Goal: Information Seeking & Learning: Find specific page/section

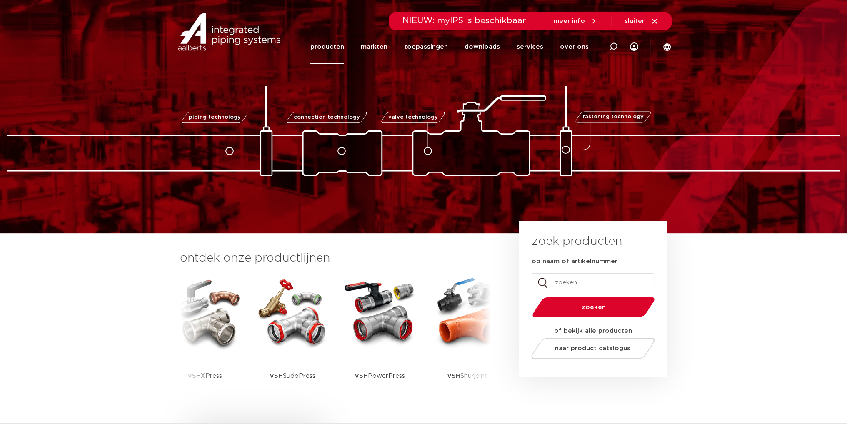
click at [339, 47] on link "producten" at bounding box center [327, 47] width 34 height 34
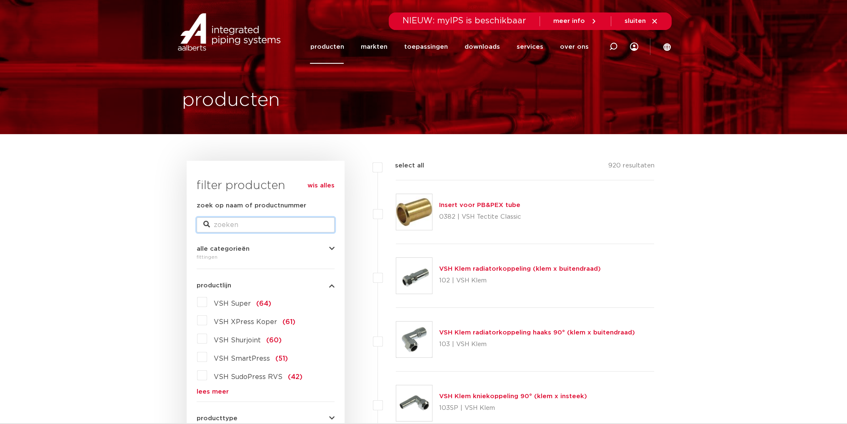
click at [276, 225] on input "zoek op naam of productnummer" at bounding box center [266, 225] width 138 height 15
click at [652, 285] on div "VSH Klem radiatorkoppeling (klem x buitendraad) 102 | VSH Klem" at bounding box center [525, 276] width 259 height 64
